Goal: Transaction & Acquisition: Obtain resource

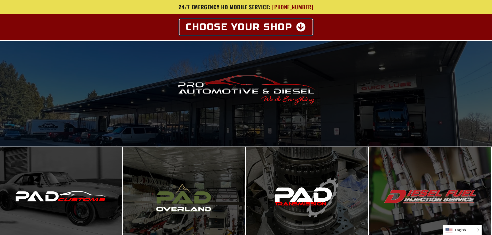
click at [301, 26] on icon at bounding box center [301, 26] width 10 height 9
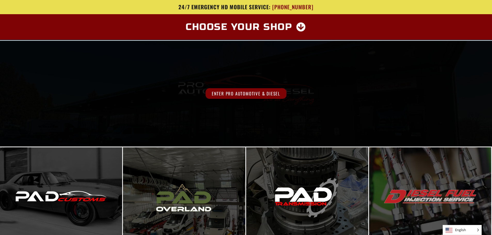
click at [241, 94] on span "Enter Pro Automotive & Diesel" at bounding box center [246, 93] width 81 height 11
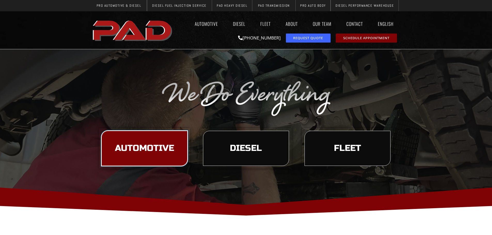
click at [170, 147] on span "Automotive" at bounding box center [144, 148] width 59 height 9
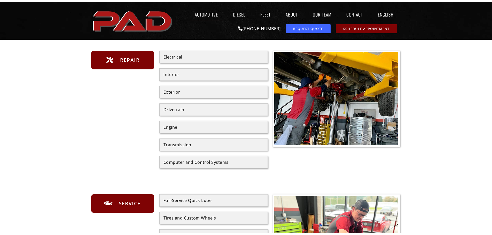
scroll to position [103, 0]
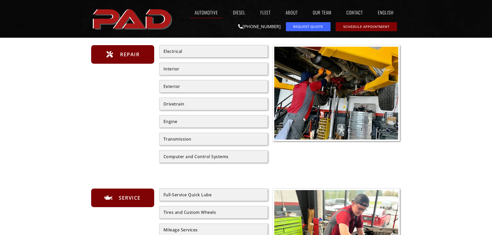
click at [213, 125] on div "Engine" at bounding box center [213, 121] width 108 height 12
click at [171, 124] on div "Engine" at bounding box center [214, 122] width 100 height 4
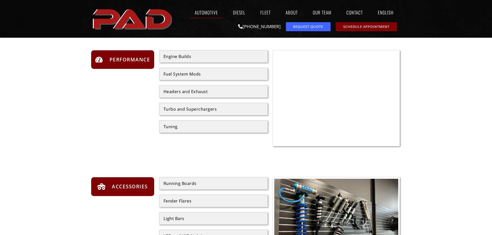
scroll to position [439, 0]
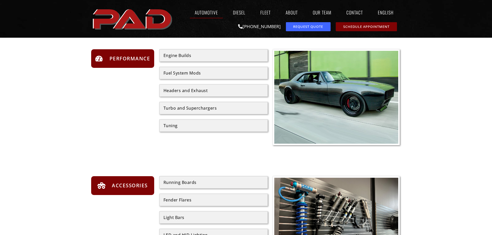
click at [123, 59] on span "Performance" at bounding box center [129, 59] width 42 height 8
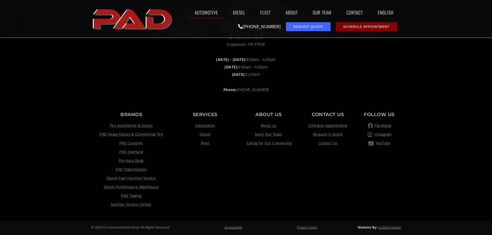
scroll to position [1091, 0]
click at [209, 127] on span "Automotive" at bounding box center [205, 125] width 20 height 6
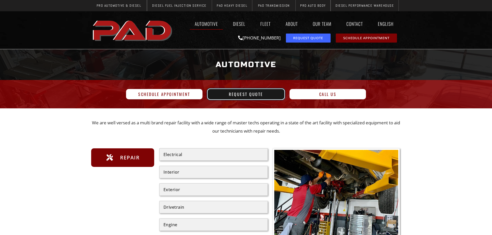
click at [251, 96] on span "Request Quote" at bounding box center [246, 94] width 34 height 4
